Goal: Book appointment/travel/reservation

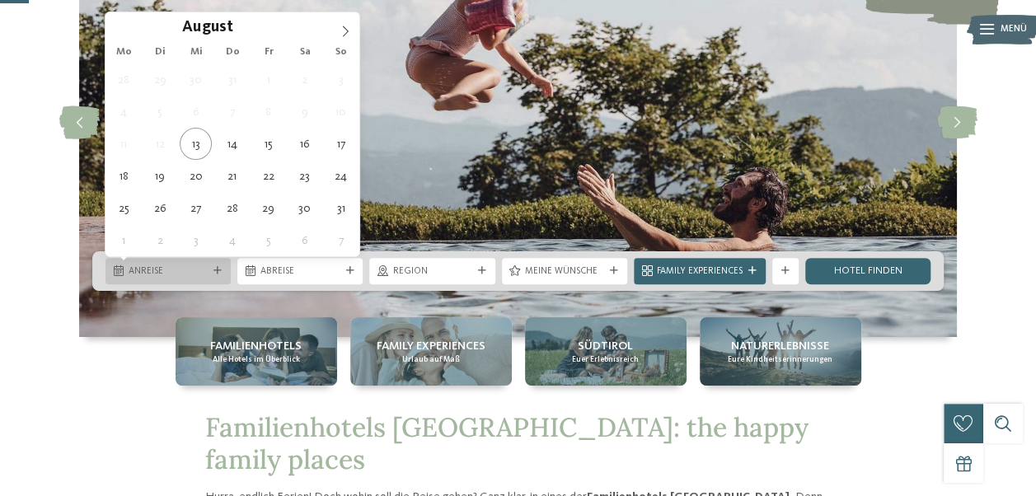
click at [204, 274] on span "Anreise" at bounding box center [168, 271] width 79 height 13
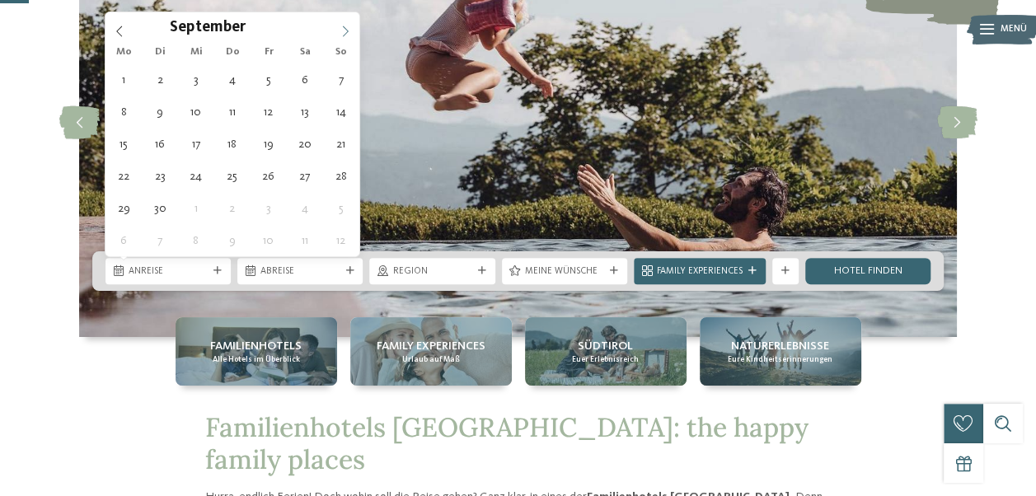
click at [341, 30] on icon at bounding box center [346, 32] width 12 height 12
type div "08.09.2025"
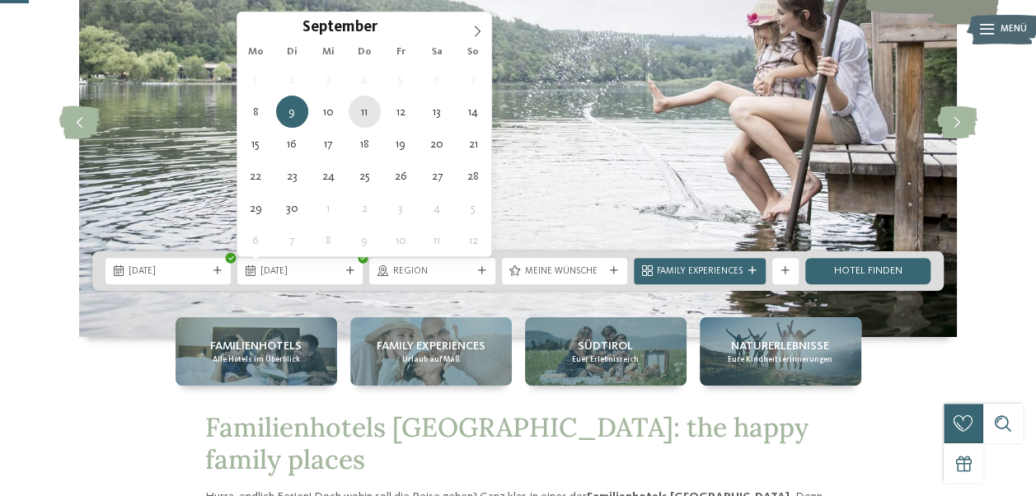
type div "11.09.2025"
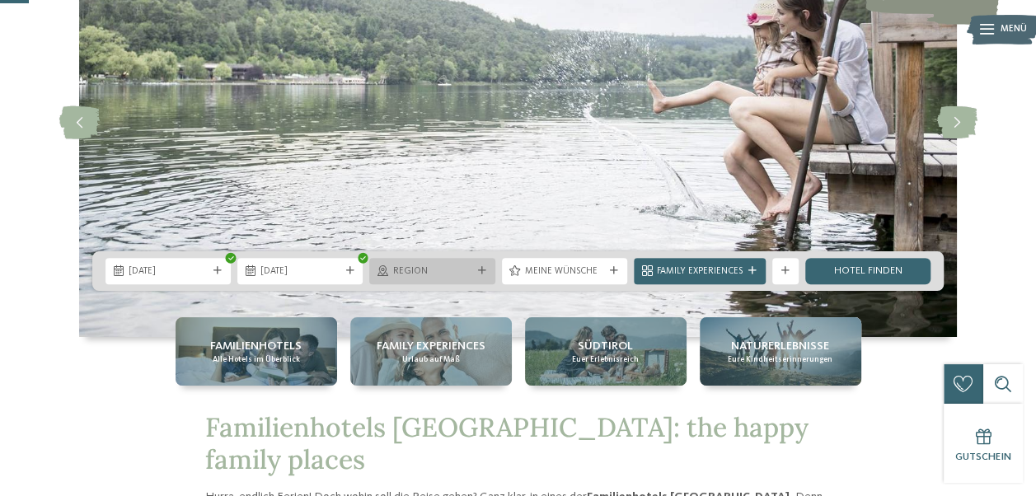
click at [470, 273] on span "Region" at bounding box center [431, 271] width 79 height 13
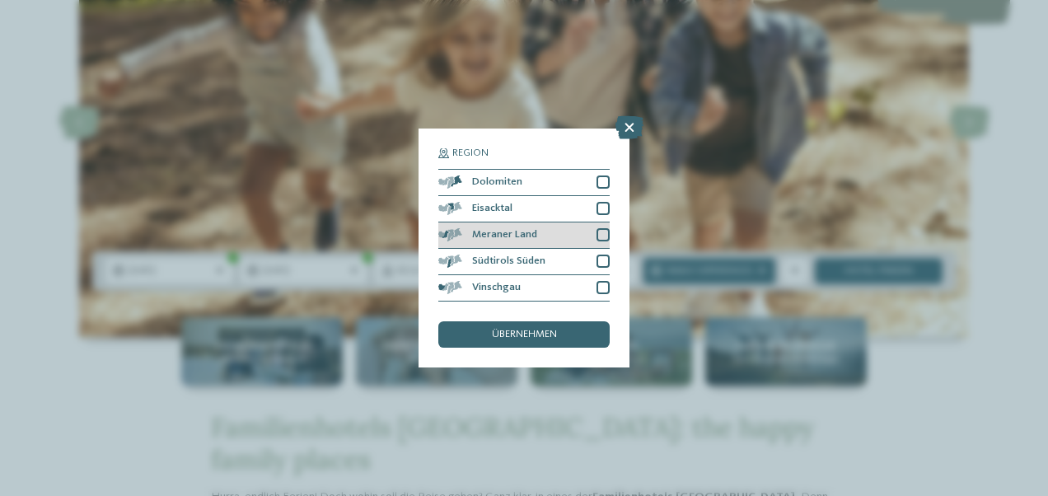
click at [598, 239] on div at bounding box center [603, 234] width 13 height 13
click at [574, 340] on div "übernehmen" at bounding box center [523, 334] width 171 height 26
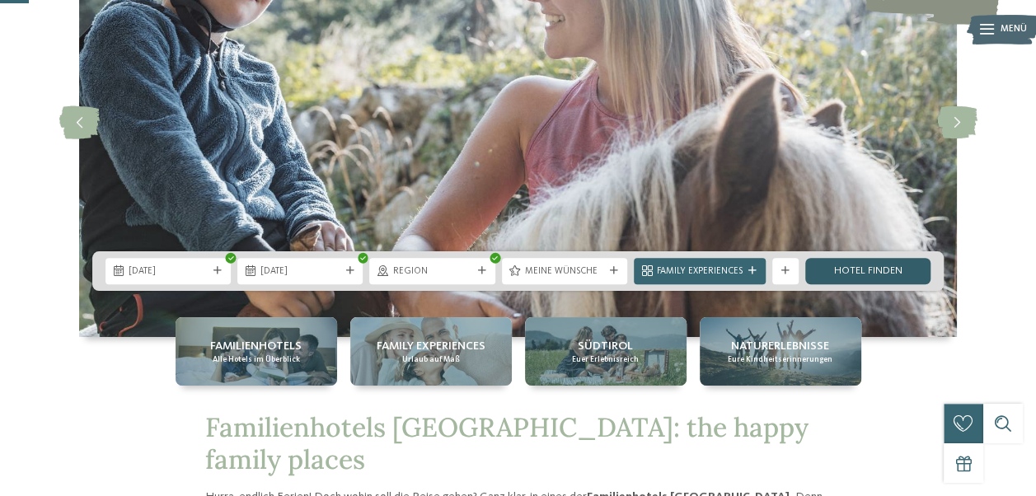
click at [874, 261] on link "Hotel finden" at bounding box center [867, 271] width 125 height 26
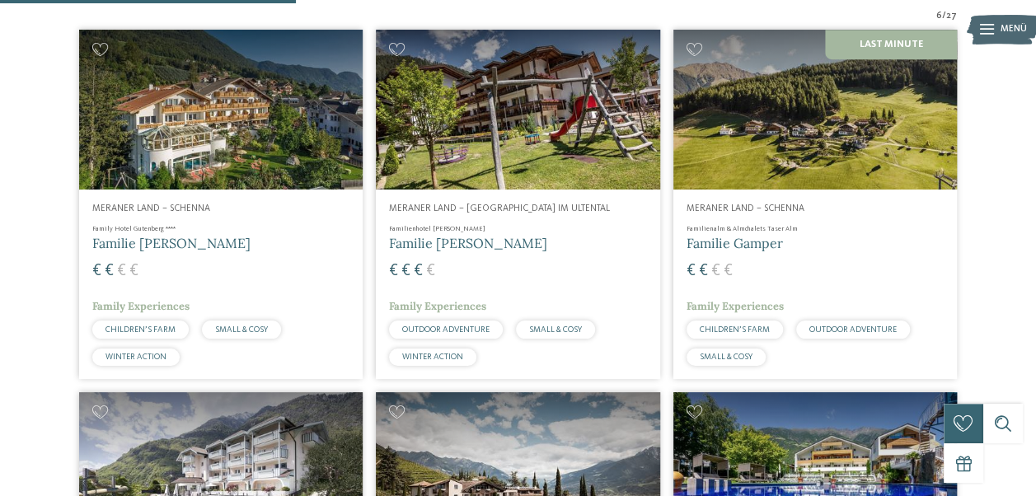
click at [898, 234] on h4 "Familienalm & Almchalets Taser Alm" at bounding box center [815, 229] width 257 height 9
click at [854, 234] on h4 "Familienalm & Almchalets Taser Alm" at bounding box center [815, 229] width 257 height 9
click at [861, 176] on img at bounding box center [815, 110] width 284 height 160
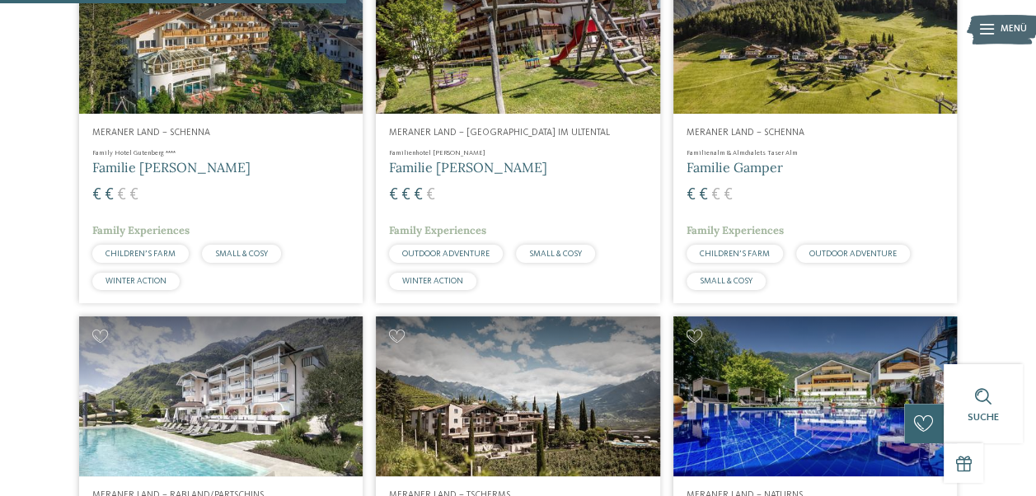
scroll to position [518, 0]
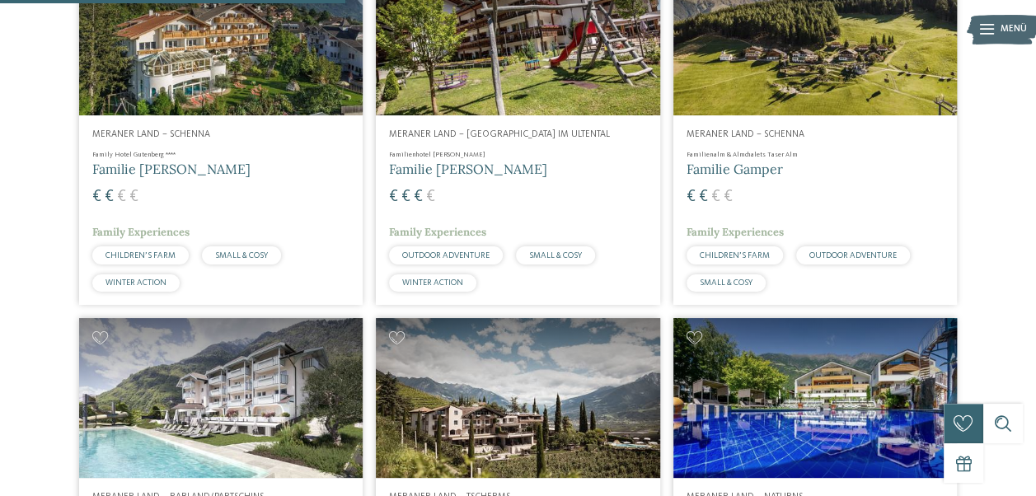
click at [832, 46] on img at bounding box center [815, 35] width 284 height 160
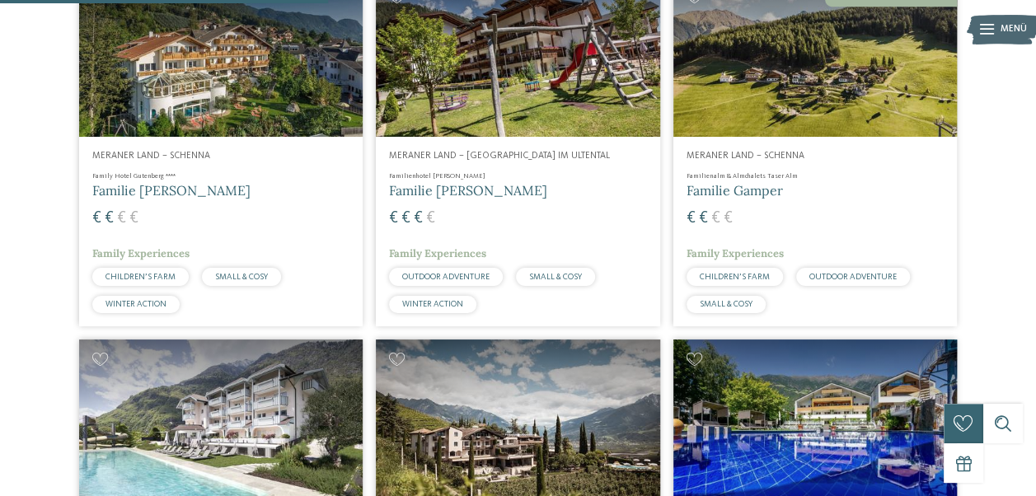
scroll to position [491, 0]
